Goal: Transaction & Acquisition: Book appointment/travel/reservation

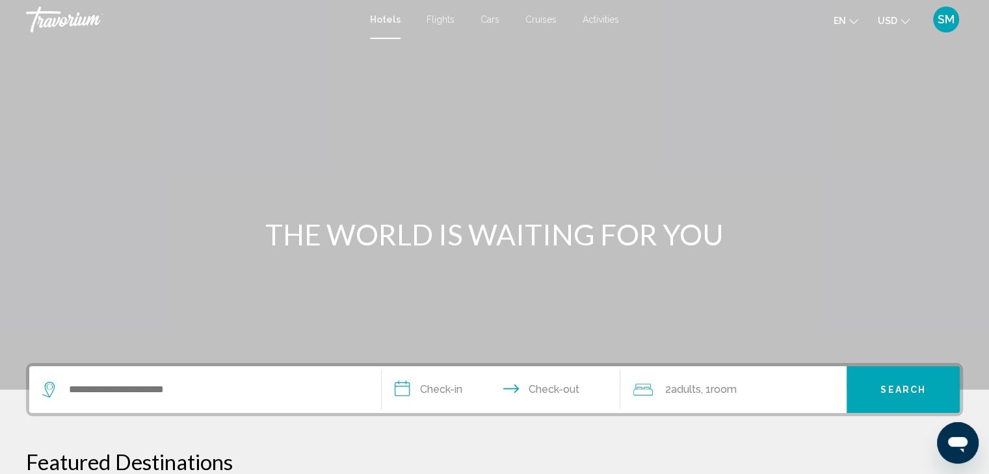
click at [226, 403] on div "Search widget" at bounding box center [205, 390] width 326 height 47
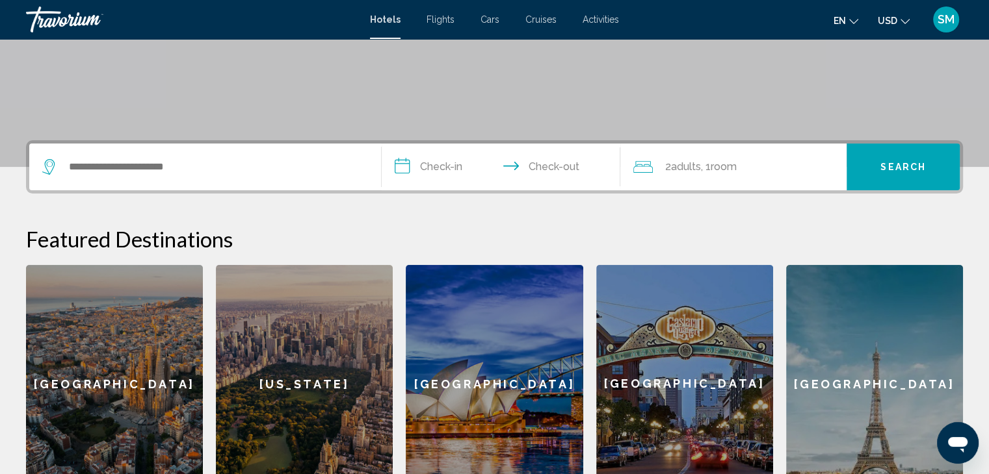
scroll to position [216, 0]
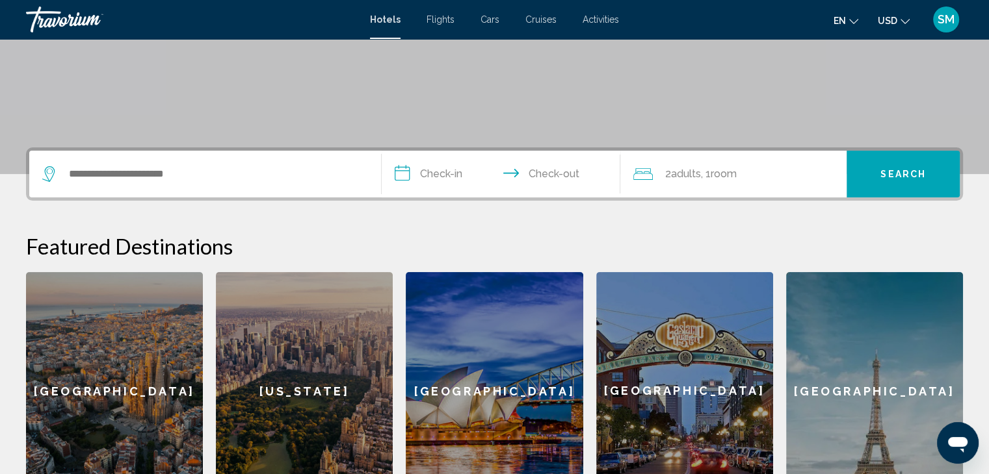
click at [847, 18] on button "en English Español Français Italiano Português русский" at bounding box center [845, 20] width 25 height 19
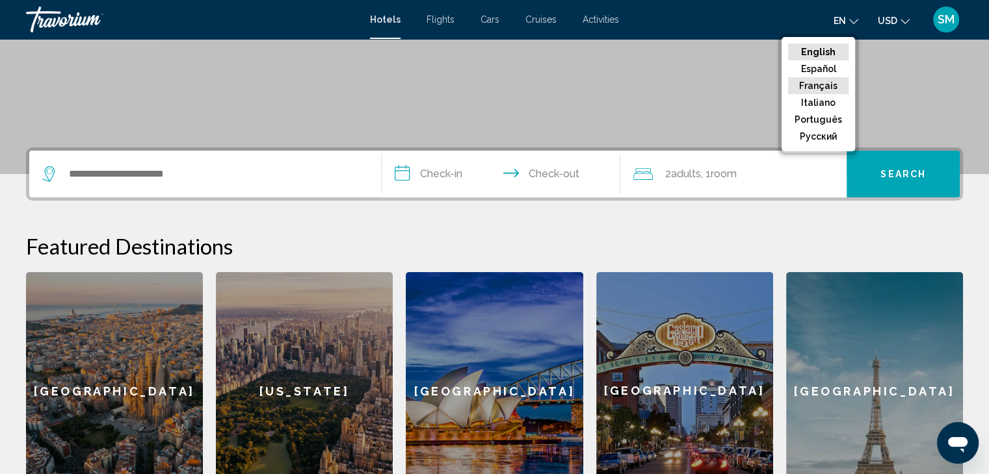
click at [818, 86] on button "Français" at bounding box center [818, 85] width 60 height 17
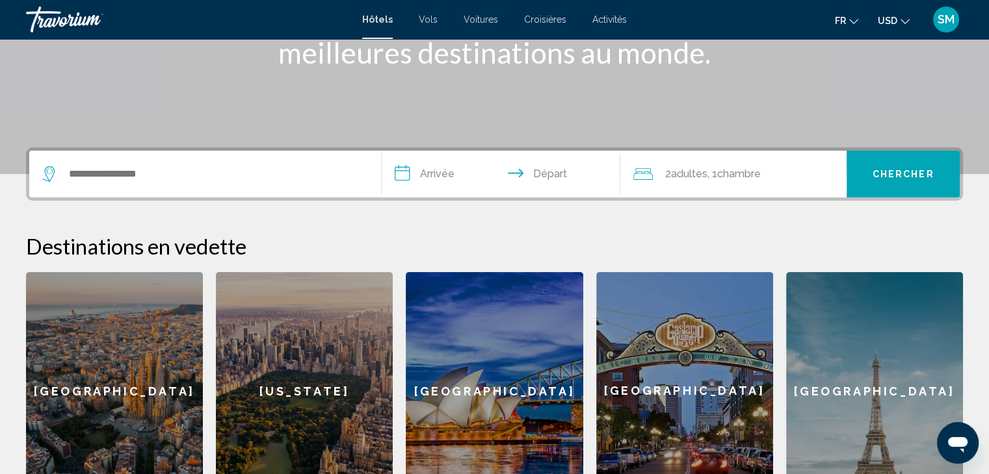
click at [897, 14] on button "USD USD ($) MXN (Mex$) CAD (Can$) GBP (£) EUR (€) AUD (A$) NZD (NZ$) CNY (CN¥)" at bounding box center [893, 20] width 32 height 19
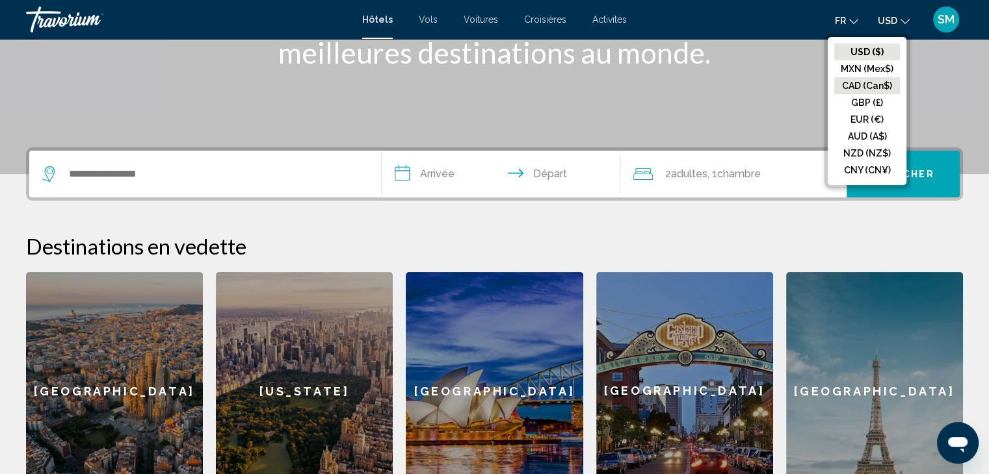
click at [873, 84] on button "CAD (Can$)" at bounding box center [867, 85] width 66 height 17
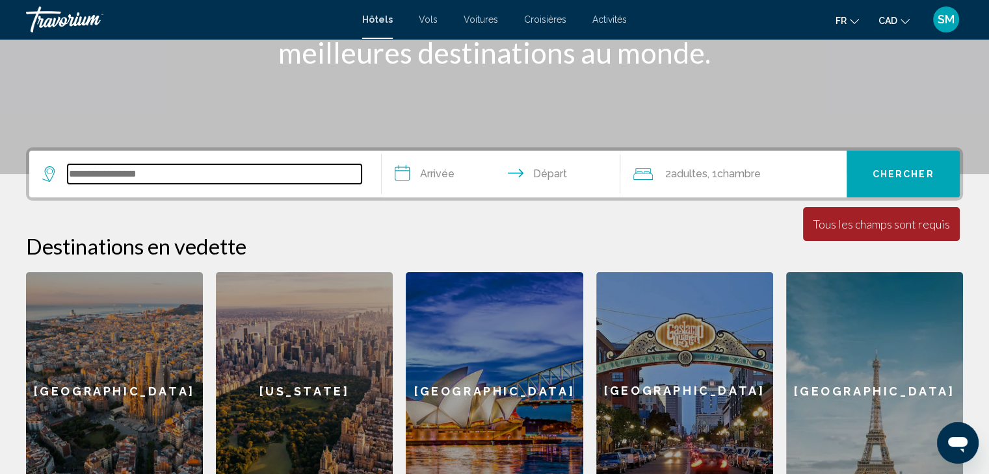
click at [130, 181] on input "Search widget" at bounding box center [215, 173] width 294 height 19
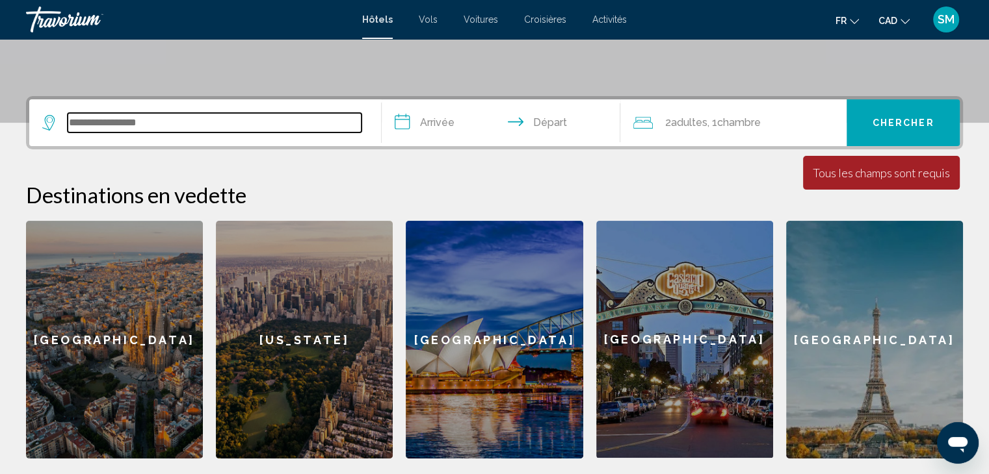
scroll to position [320, 0]
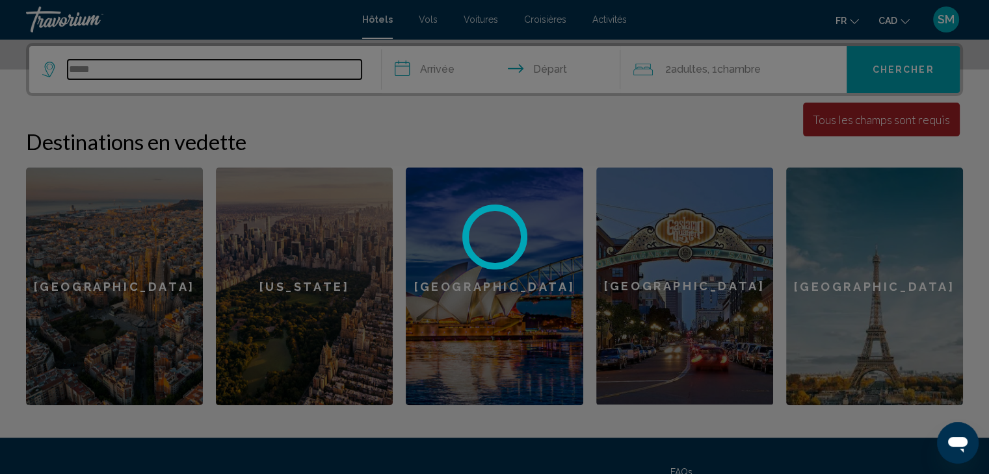
type input "******"
